Goal: Transaction & Acquisition: Purchase product/service

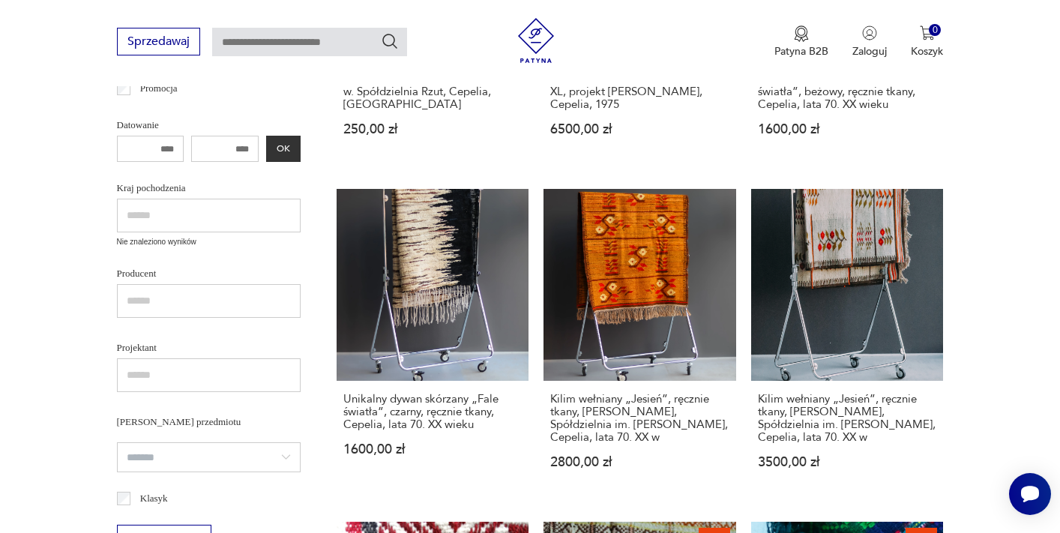
scroll to position [468, 0]
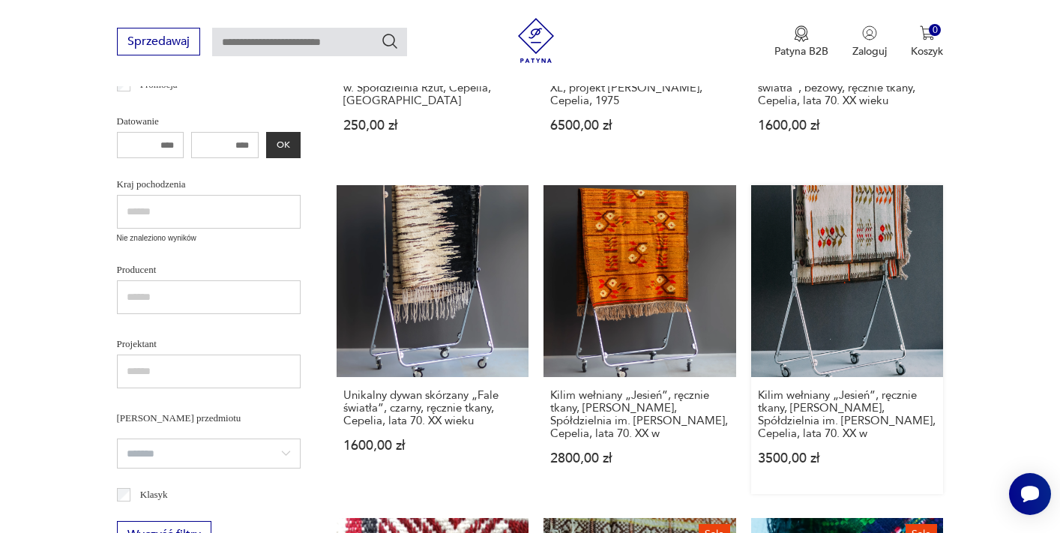
click at [848, 230] on link "Kilim wełniany „Jesień”, ręcznie tkany, [PERSON_NAME], Spółdzielnia im. [PERSON…" at bounding box center [847, 340] width 193 height 310
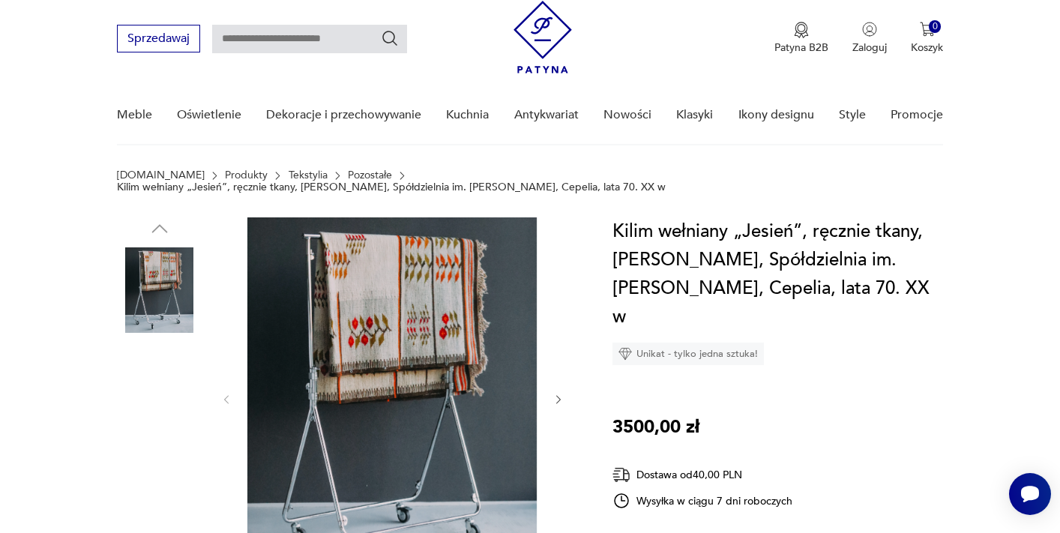
scroll to position [106, 0]
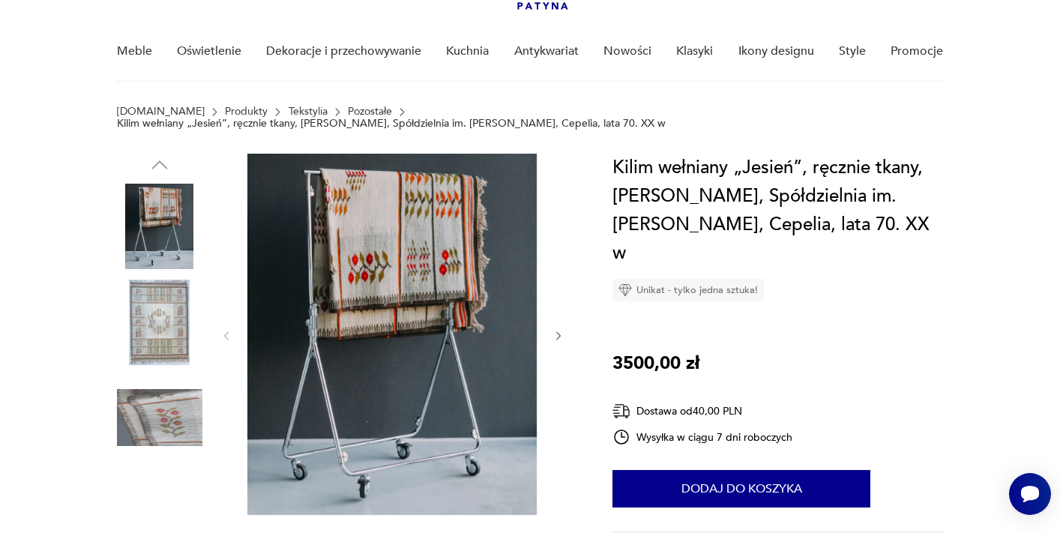
click at [160, 306] on img at bounding box center [159, 322] width 85 height 85
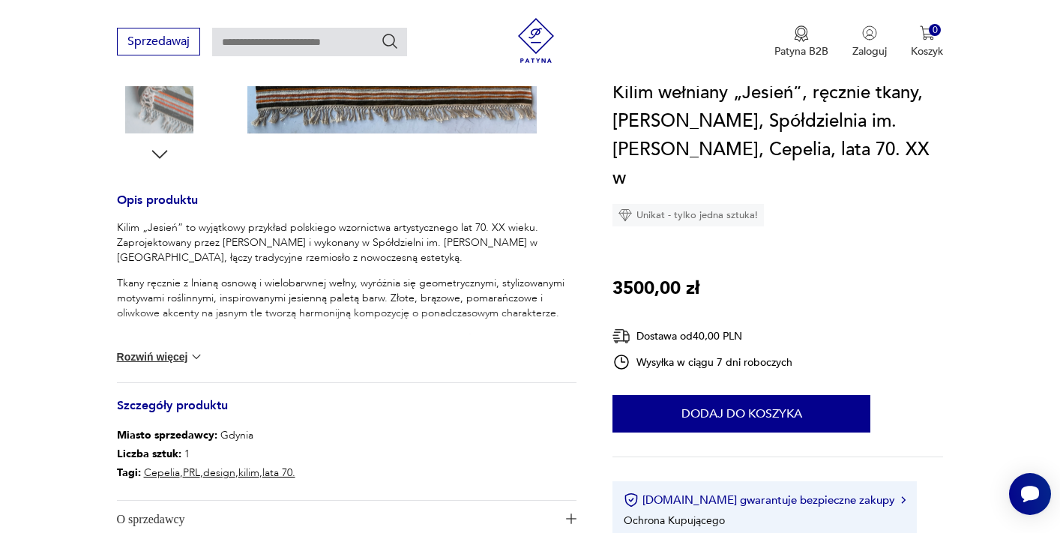
scroll to position [529, 0]
click at [192, 348] on img at bounding box center [196, 355] width 15 height 15
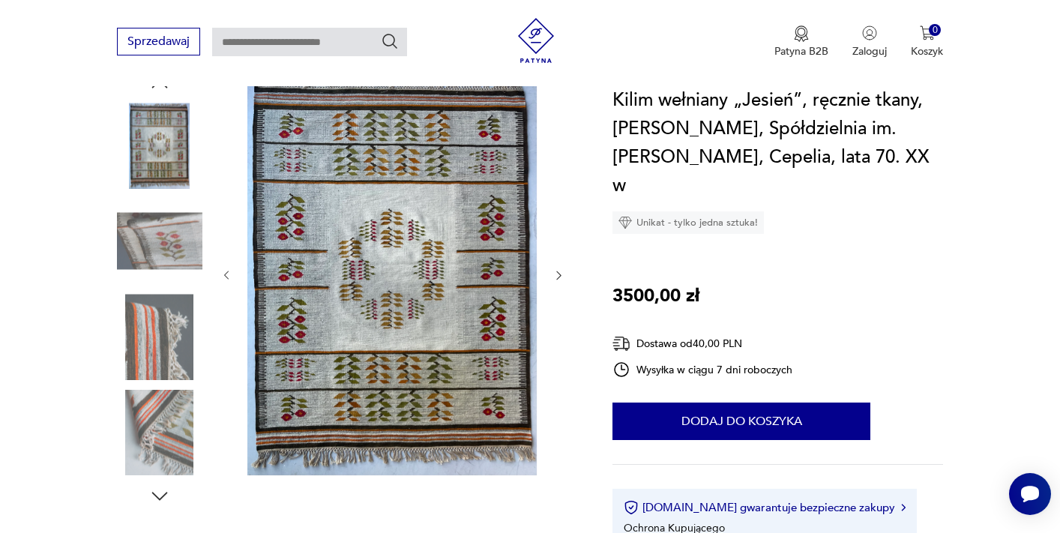
scroll to position [187, 0]
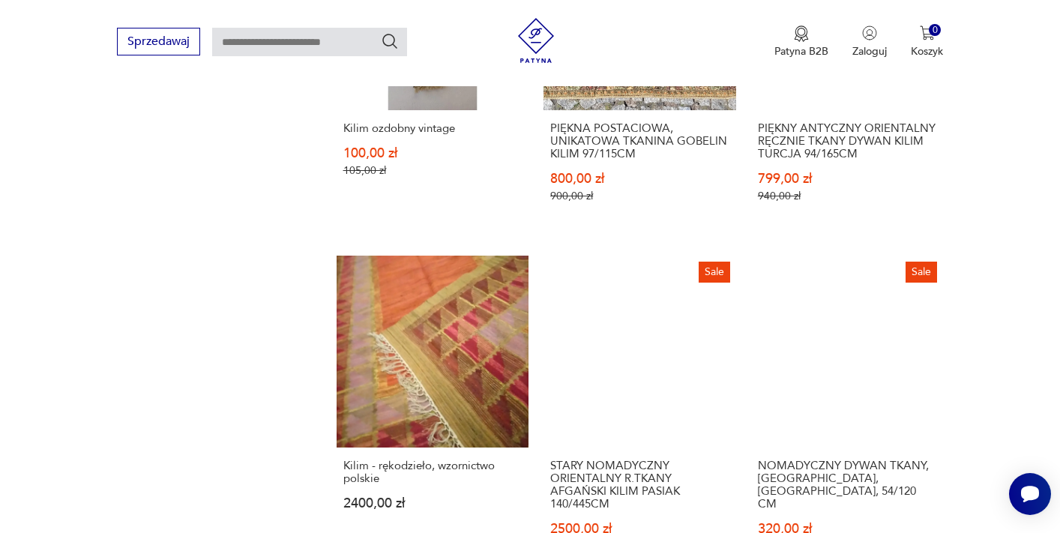
scroll to position [1407, 0]
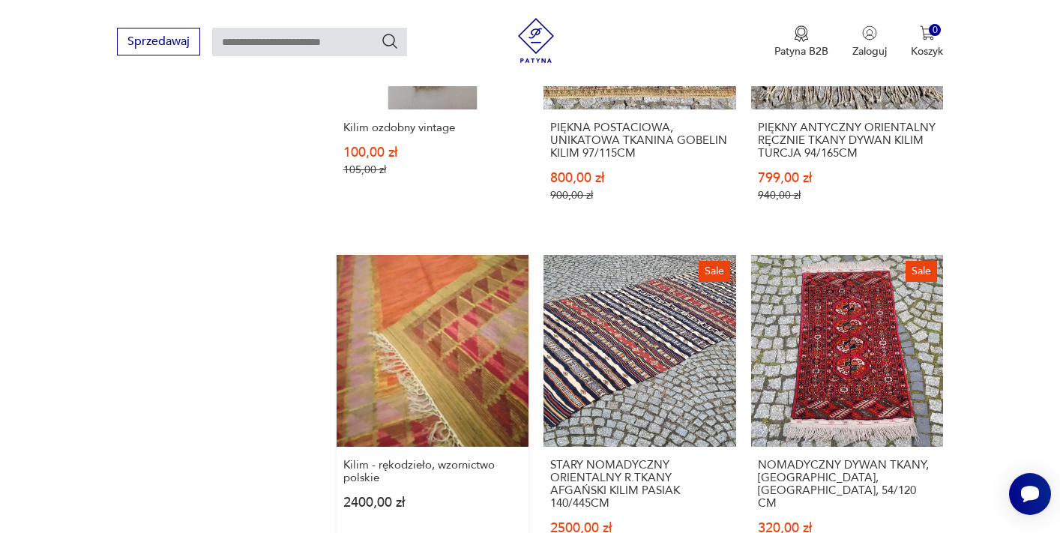
click at [487, 344] on link "Kilim - rękodzieło, wzornictwo polskie 2400,00 zł" at bounding box center [433, 418] width 193 height 327
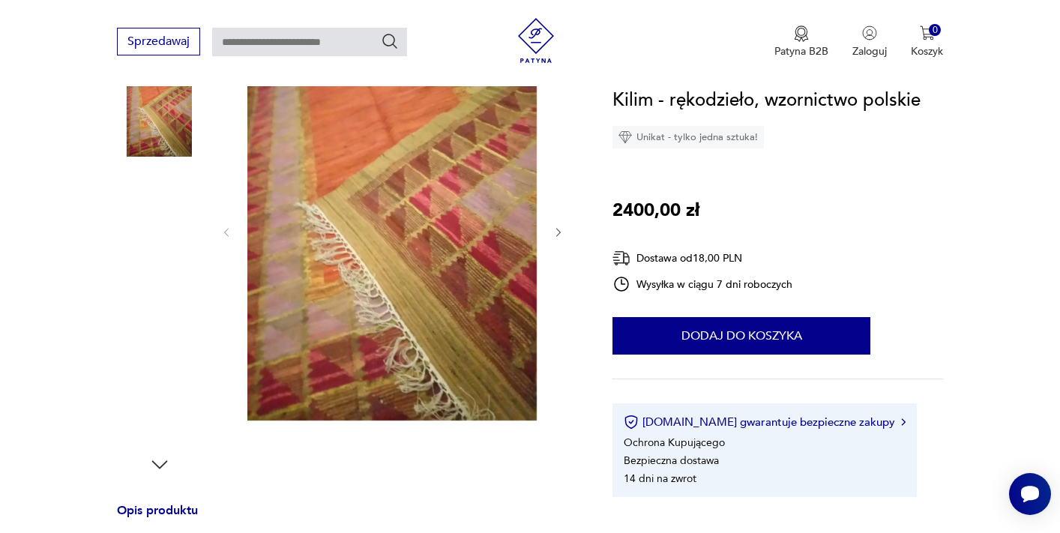
scroll to position [209, 0]
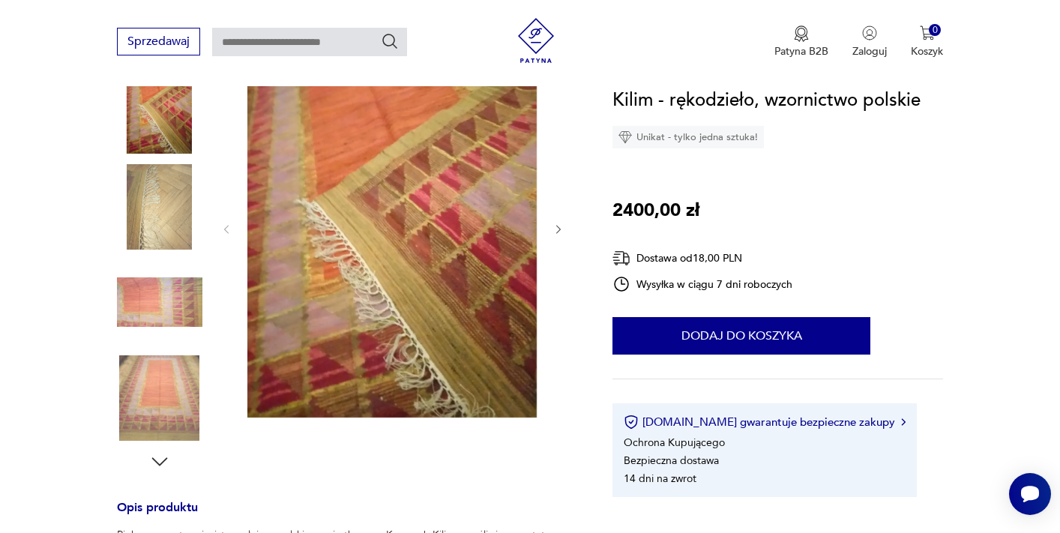
click at [160, 389] on img at bounding box center [159, 397] width 85 height 85
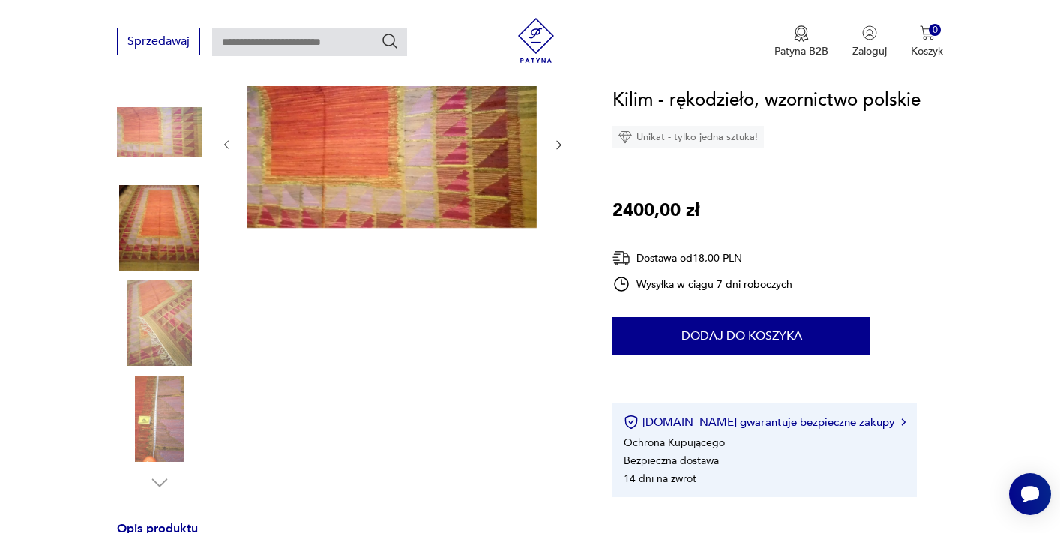
scroll to position [193, 0]
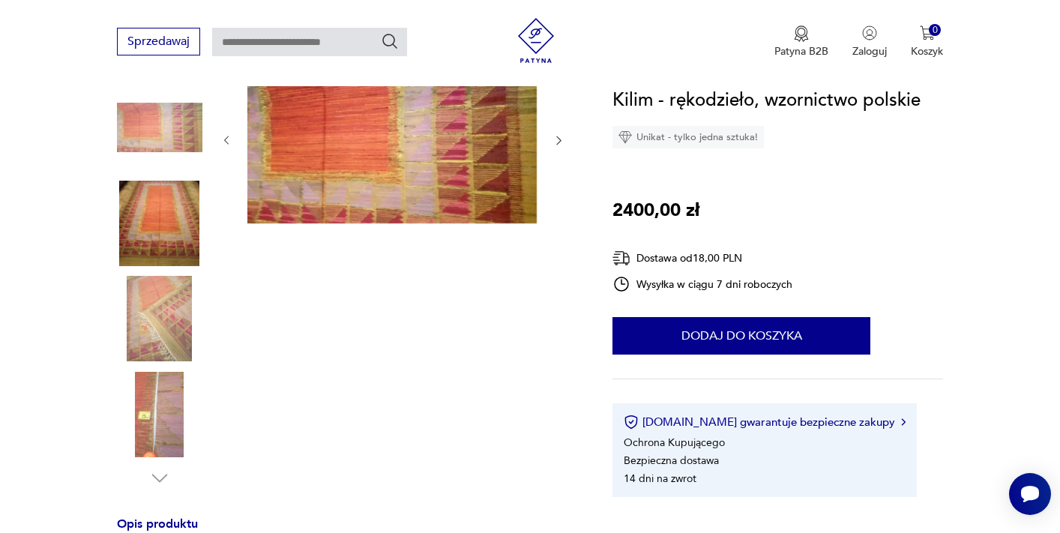
click at [166, 317] on img at bounding box center [159, 318] width 85 height 85
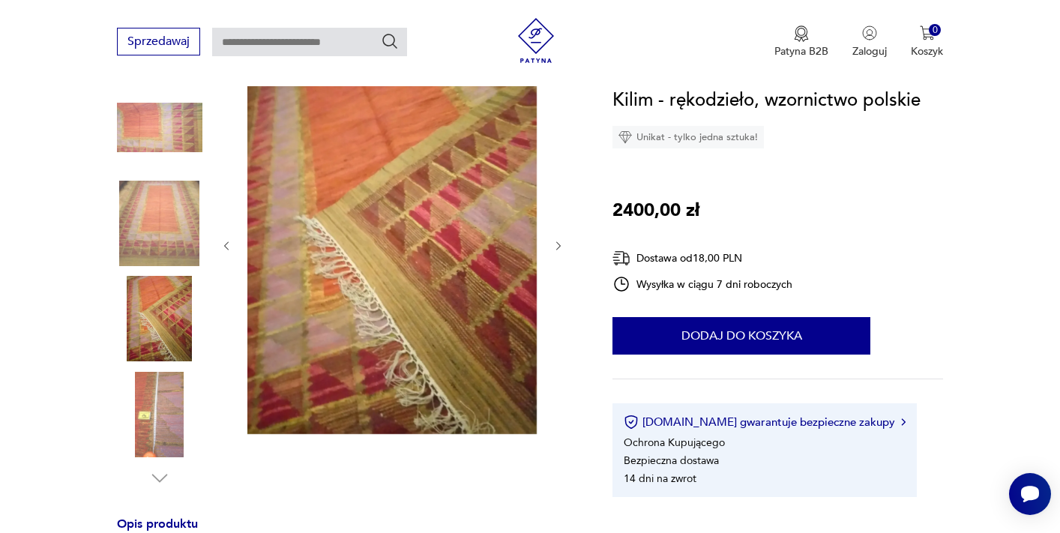
click at [170, 126] on img at bounding box center [159, 127] width 85 height 85
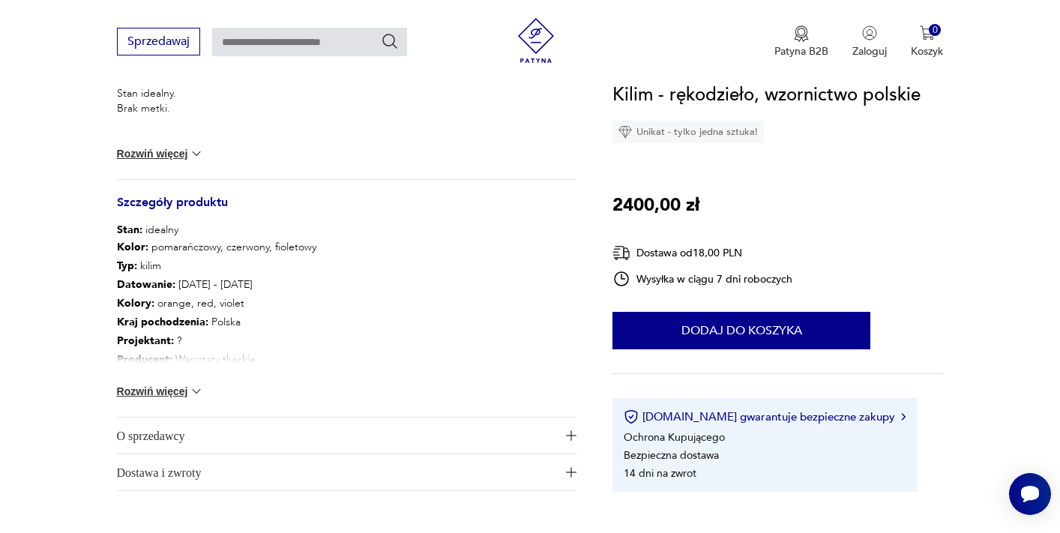
scroll to position [766, 0]
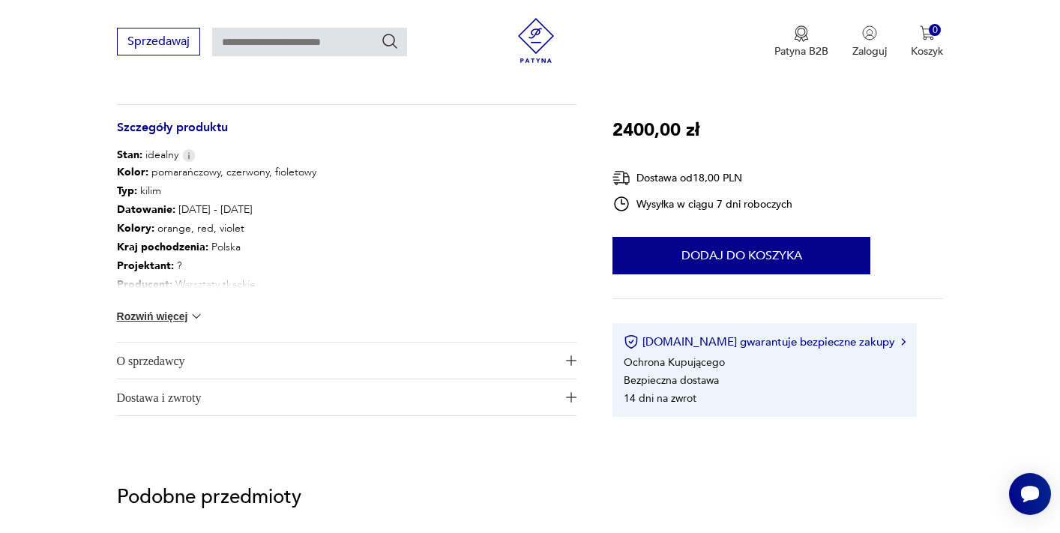
click at [171, 315] on button "Rozwiń więcej" at bounding box center [160, 316] width 87 height 15
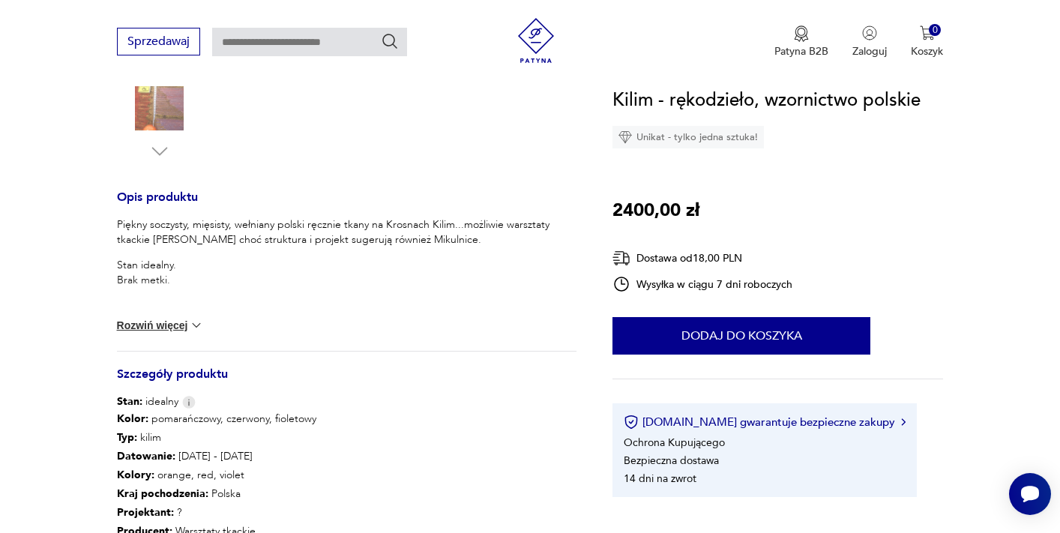
scroll to position [522, 0]
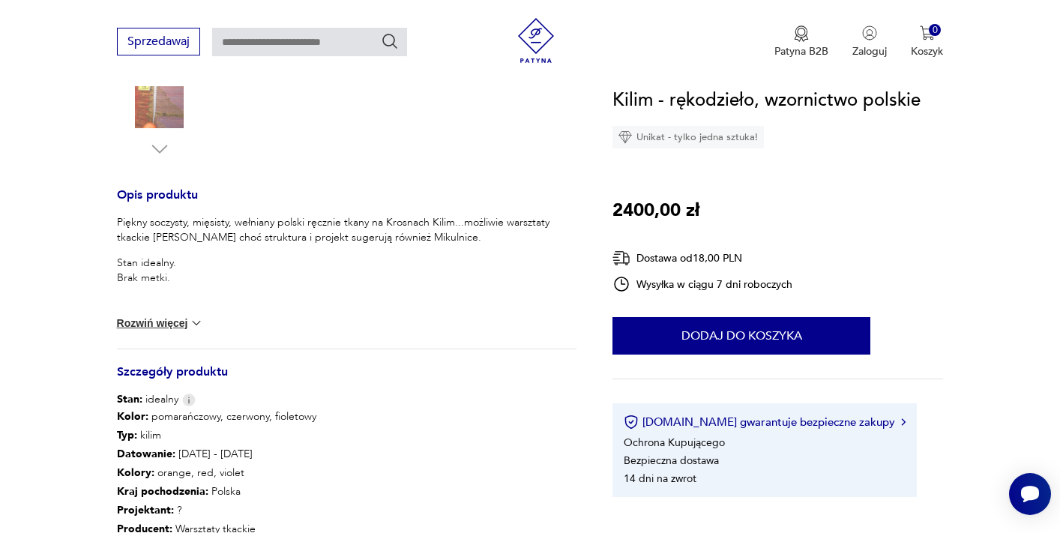
click at [193, 319] on img at bounding box center [196, 323] width 15 height 15
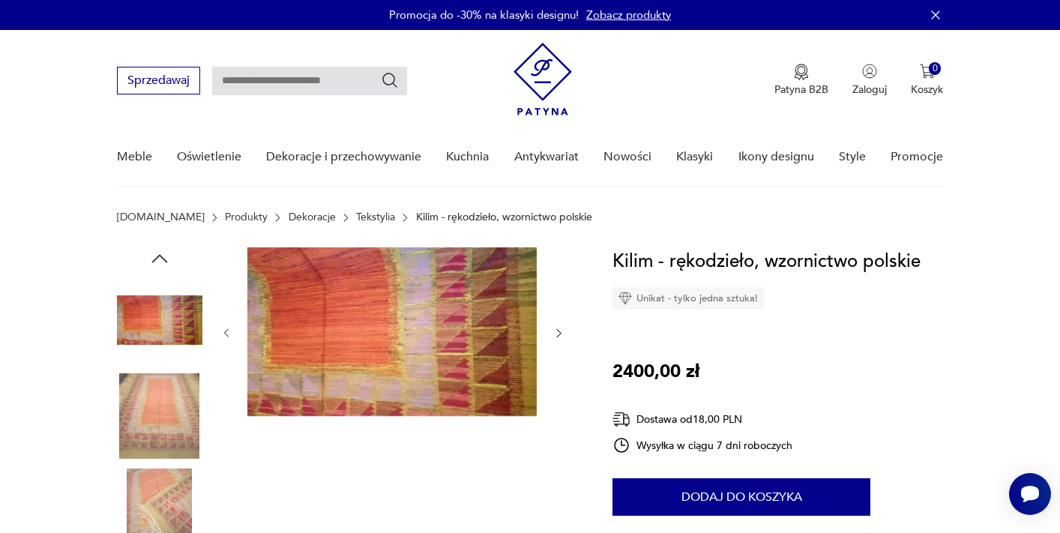
scroll to position [6, 0]
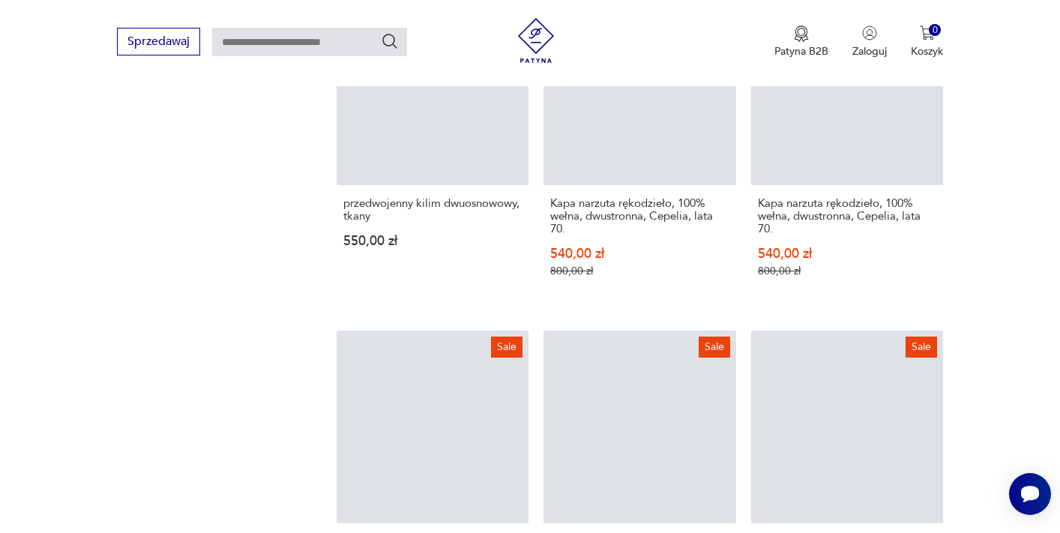
scroll to position [2327, 0]
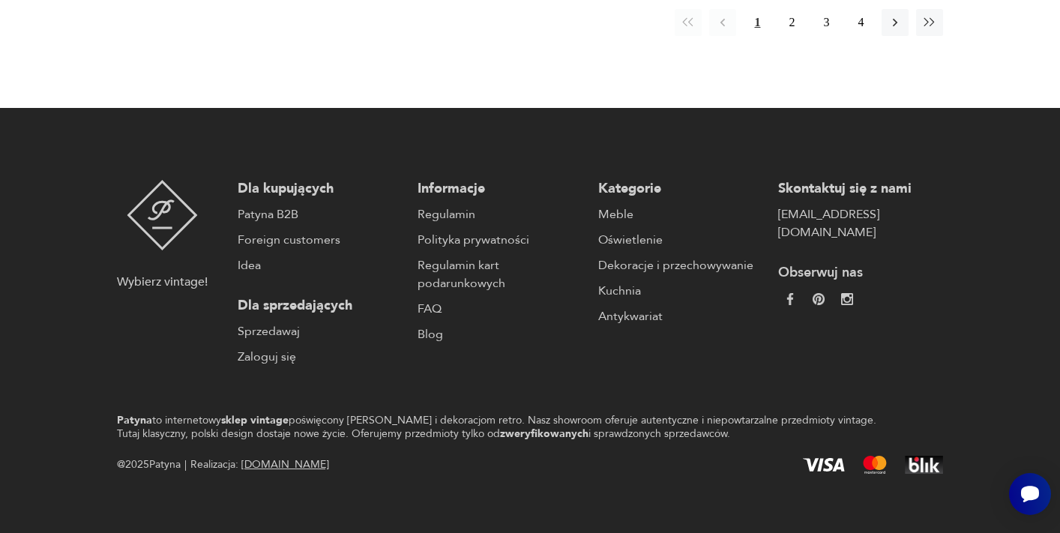
scroll to position [57, 0]
